Goal: Information Seeking & Learning: Learn about a topic

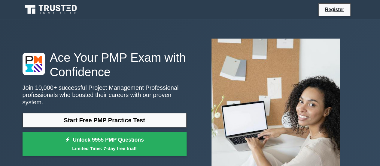
click at [172, 113] on link "Start Free PMP Practice Test" at bounding box center [105, 120] width 164 height 14
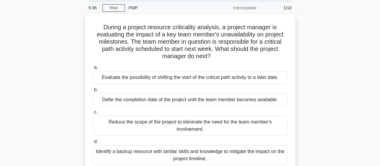
scroll to position [23, 0]
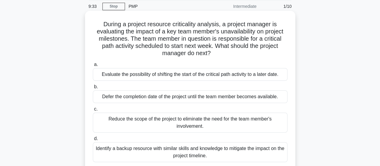
click at [226, 146] on div "Identify a backup resource with similar skills and knowledge to mitigate the im…" at bounding box center [190, 152] width 195 height 20
click at [93, 140] on input "d. Identify a backup resource with similar skills and knowledge to mitigate the…" at bounding box center [93, 138] width 0 height 4
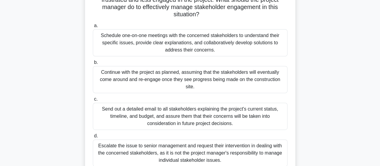
scroll to position [93, 0]
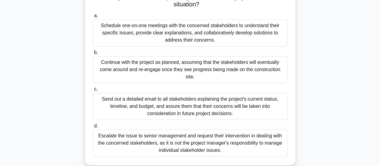
click at [252, 33] on div "Schedule one-on-one meetings with the concerned stakeholders to understand thei…" at bounding box center [190, 32] width 195 height 27
click at [93, 18] on input "a. Schedule one-on-one meetings with the concerned stakeholders to understand t…" at bounding box center [93, 16] width 0 height 4
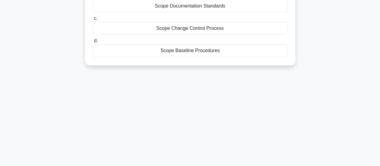
scroll to position [0, 0]
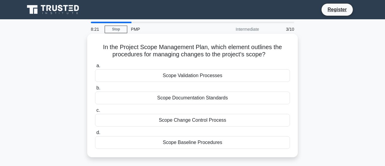
click at [222, 71] on div "Scope Validation Processes" at bounding box center [192, 75] width 195 height 13
click at [95, 68] on input "a. Scope Validation Processes" at bounding box center [95, 66] width 0 height 4
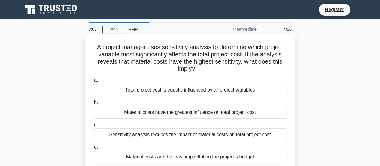
scroll to position [7, 0]
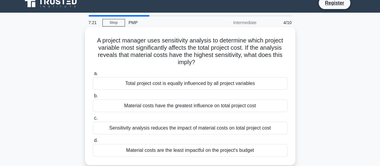
click at [236, 92] on label "b. Material costs have the greatest influence on total project cost" at bounding box center [190, 102] width 195 height 20
click at [93, 94] on input "b. Material costs have the greatest influence on total project cost" at bounding box center [93, 96] width 0 height 4
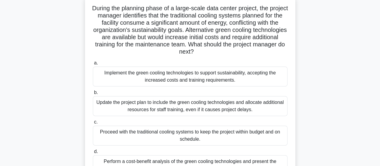
scroll to position [57, 0]
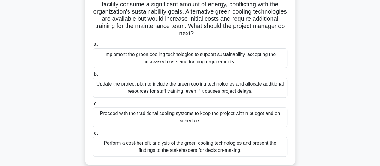
click at [250, 148] on div "Perform a cost-benefit analysis of the green cooling technologies and present t…" at bounding box center [190, 146] width 195 height 20
click at [93, 135] on input "d. Perform a cost-benefit analysis of the green cooling technologies and presen…" at bounding box center [93, 133] width 0 height 4
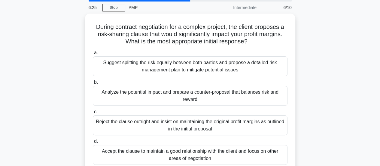
scroll to position [28, 0]
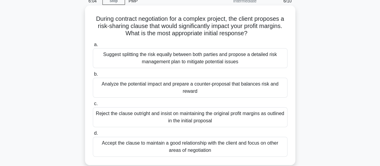
click at [240, 89] on div "Analyze the potential impact and prepare a counter-proposal that balances risk …" at bounding box center [190, 88] width 195 height 20
click at [93, 76] on input "b. Analyze the potential impact and prepare a counter-proposal that balances ri…" at bounding box center [93, 74] width 0 height 4
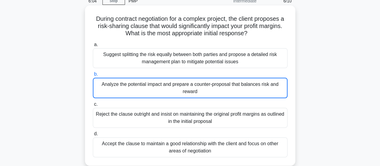
scroll to position [0, 0]
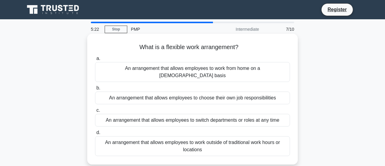
click at [262, 136] on div "An arrangement that allows employees to work outside of traditional work hours …" at bounding box center [192, 146] width 195 height 20
click at [95, 131] on input "d. An arrangement that allows employees to work outside of traditional work hou…" at bounding box center [95, 132] width 0 height 4
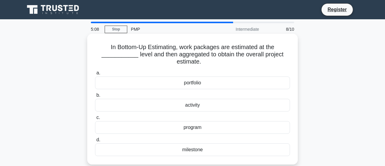
click at [258, 83] on div "portfolio" at bounding box center [192, 82] width 195 height 13
click at [95, 75] on input "a. portfolio" at bounding box center [95, 73] width 0 height 4
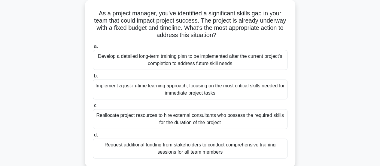
scroll to position [35, 0]
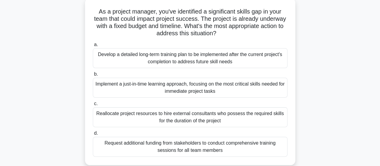
click at [270, 86] on div "Implement a just-in-time learning approach, focusing on the most critical skill…" at bounding box center [190, 88] width 195 height 20
click at [93, 76] on input "b. Implement a just-in-time learning approach, focusing on the most critical sk…" at bounding box center [93, 74] width 0 height 4
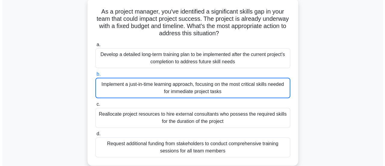
scroll to position [0, 0]
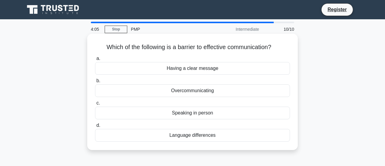
click at [256, 130] on div "Language differences" at bounding box center [192, 135] width 195 height 13
click at [95, 127] on input "d. Language differences" at bounding box center [95, 125] width 0 height 4
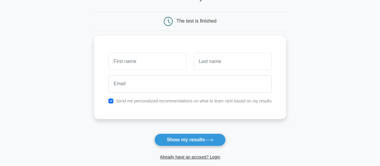
scroll to position [50, 0]
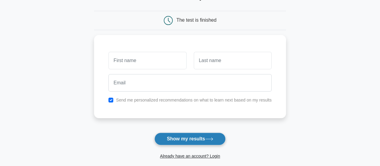
click at [210, 137] on icon at bounding box center [209, 138] width 8 height 3
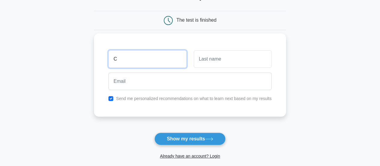
type input "C"
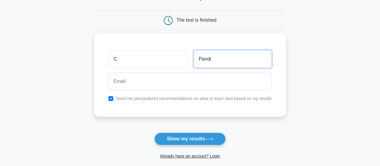
type input "Pandi"
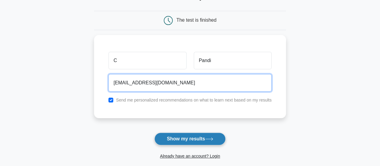
type input "mechpandi143@outlook.com"
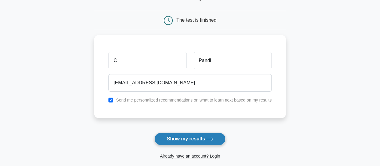
click at [184, 132] on button "Show my results" at bounding box center [189, 138] width 71 height 13
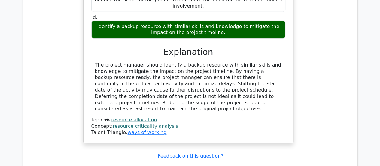
scroll to position [743, 0]
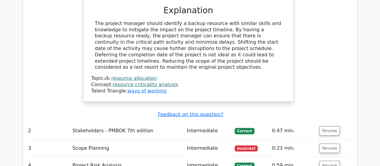
click at [280, 139] on td "0:23 min." at bounding box center [293, 147] width 47 height 17
click at [322, 143] on button "Review" at bounding box center [329, 147] width 20 height 9
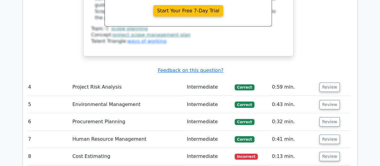
scroll to position [1064, 0]
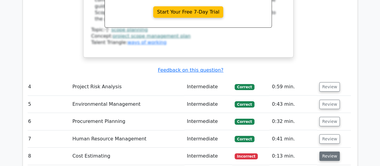
click at [320, 151] on button "Review" at bounding box center [329, 155] width 20 height 9
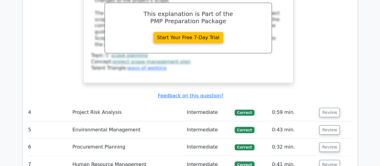
scroll to position [1039, 0]
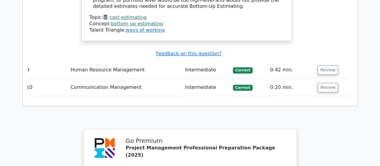
scroll to position [1382, 0]
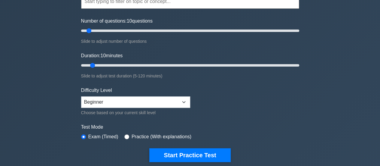
scroll to position [65, 0]
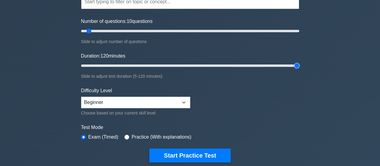
drag, startPoint x: 92, startPoint y: 63, endPoint x: 312, endPoint y: 34, distance: 221.5
type input "120"
click at [299, 62] on input "Duration: 120 minutes" at bounding box center [190, 65] width 218 height 7
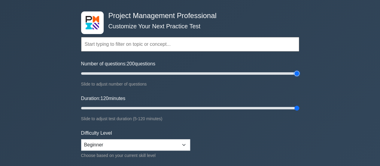
drag, startPoint x: 89, startPoint y: 69, endPoint x: 320, endPoint y: 51, distance: 231.5
type input "200"
click at [299, 70] on input "Number of questions: 200 questions" at bounding box center [190, 73] width 218 height 7
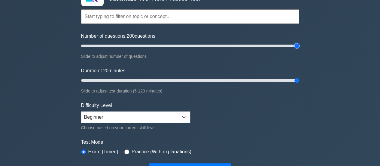
scroll to position [57, 0]
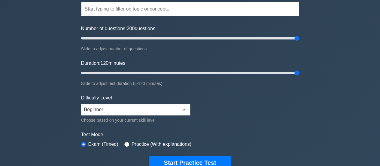
click at [188, 111] on div "Difficulty Level Beginner Intermediate Expert Choose based on your current skil…" at bounding box center [135, 108] width 109 height 29
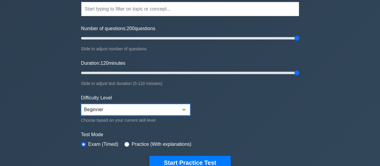
click at [182, 107] on select "Beginner Intermediate Expert" at bounding box center [135, 109] width 109 height 11
select select "expert"
click at [81, 104] on select "Beginner Intermediate Expert" at bounding box center [135, 109] width 109 height 11
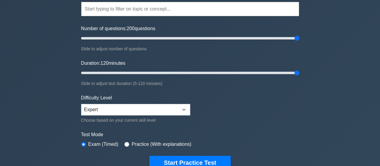
click at [227, 122] on form "Topics Scope Management Time Management Cost Management Quality Management Risk…" at bounding box center [190, 76] width 218 height 186
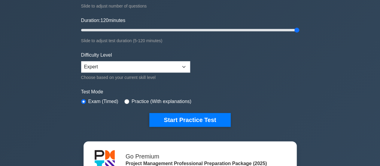
scroll to position [100, 0]
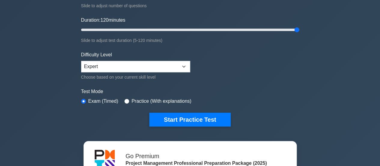
click at [187, 68] on div "Difficulty Level Beginner Intermediate Expert Choose based on your current skil…" at bounding box center [135, 65] width 109 height 29
